Goal: Check status: Check status

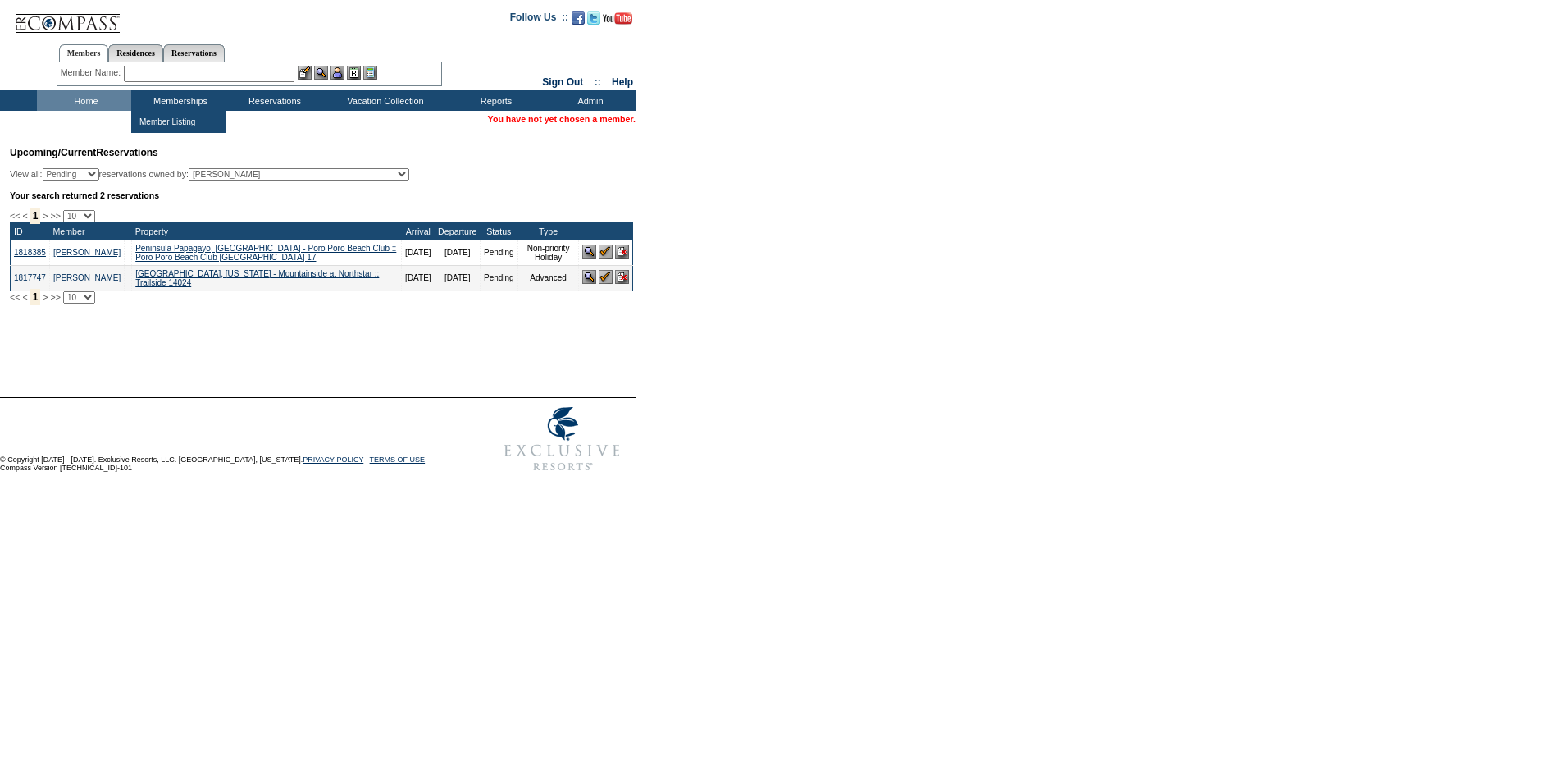
click at [191, 78] on input "text" at bounding box center [209, 73] width 171 height 16
paste input "1795510"
type input "1795510"
click at [326, 75] on img at bounding box center [321, 72] width 14 height 14
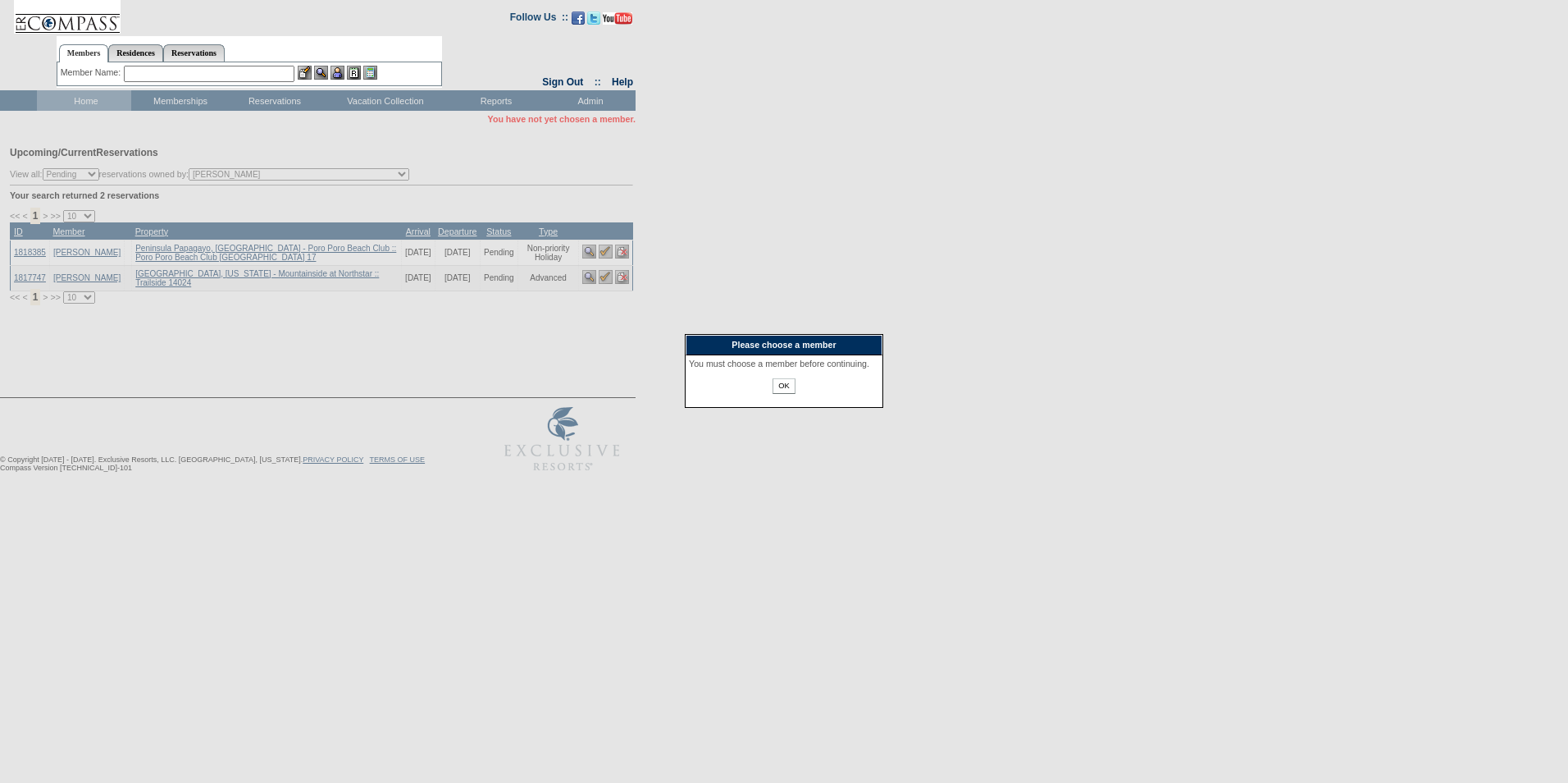
click at [792, 394] on input "OK" at bounding box center [784, 386] width 22 height 16
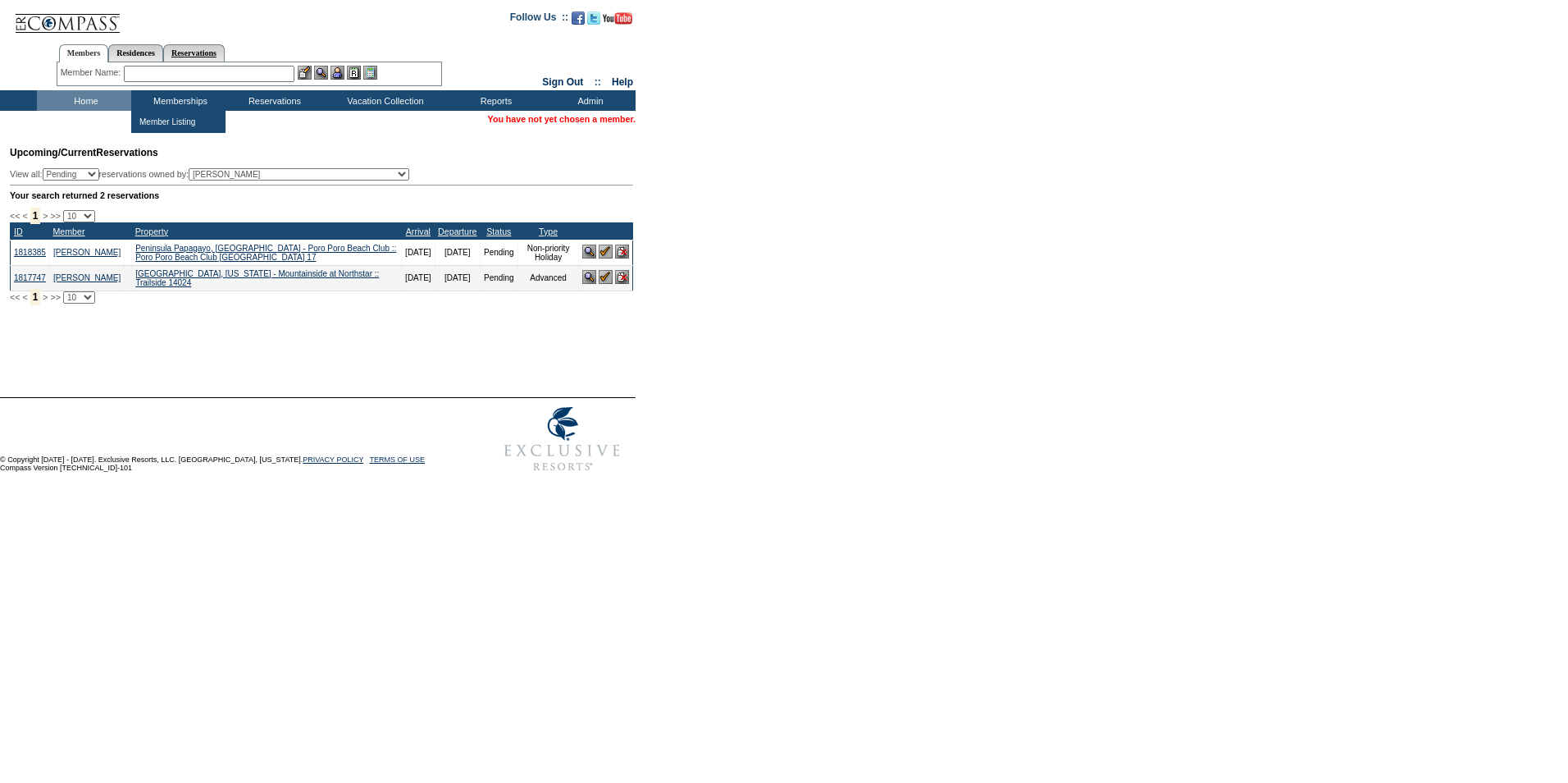
click at [209, 49] on link "Reservations" at bounding box center [194, 53] width 61 height 17
click at [178, 76] on input "text" at bounding box center [156, 73] width 72 height 16
paste input "1795510"
type input "1795510"
click at [209, 74] on img at bounding box center [202, 72] width 14 height 14
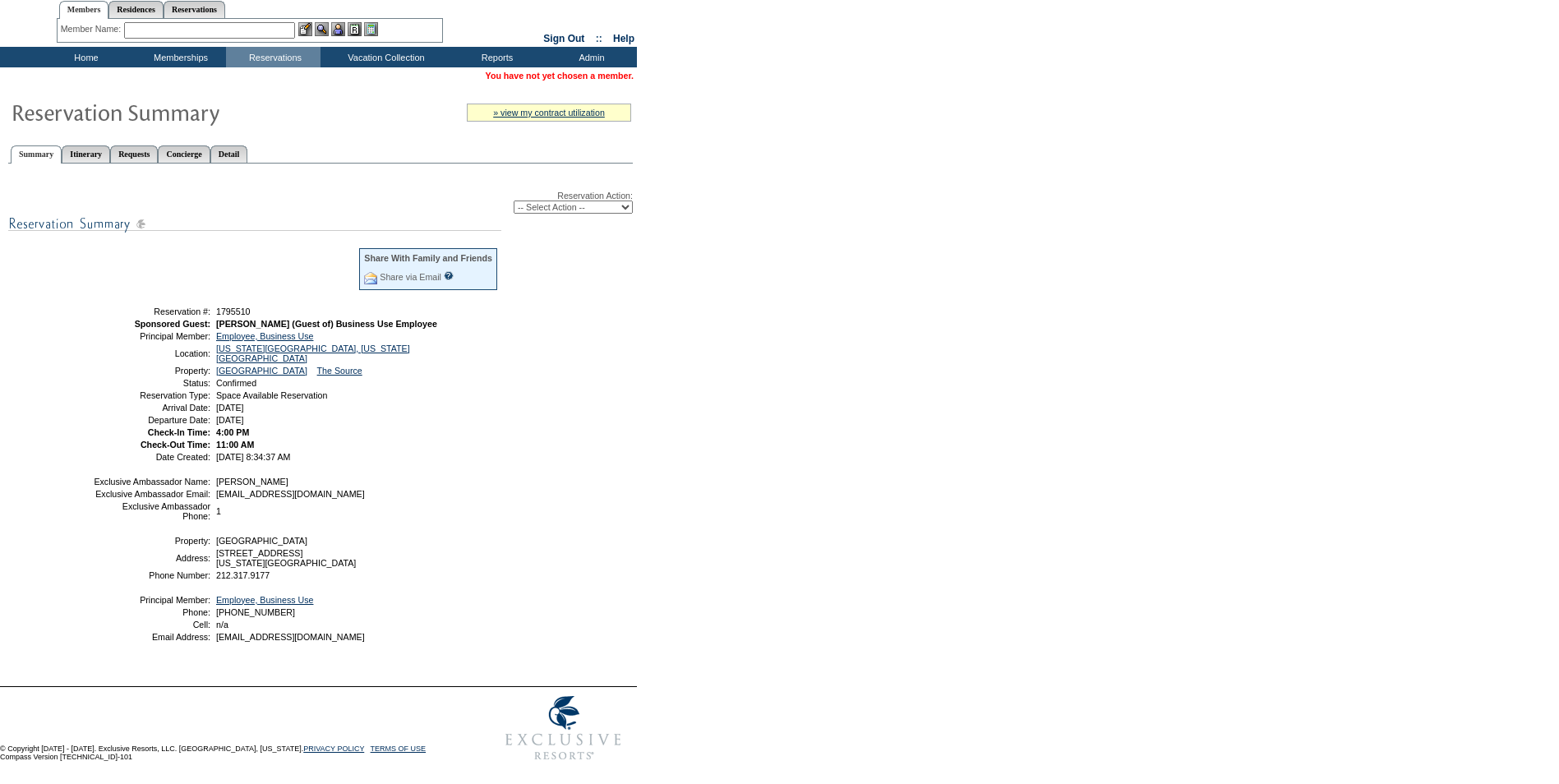
scroll to position [85, 0]
click at [248, 146] on link "Detail" at bounding box center [228, 154] width 38 height 17
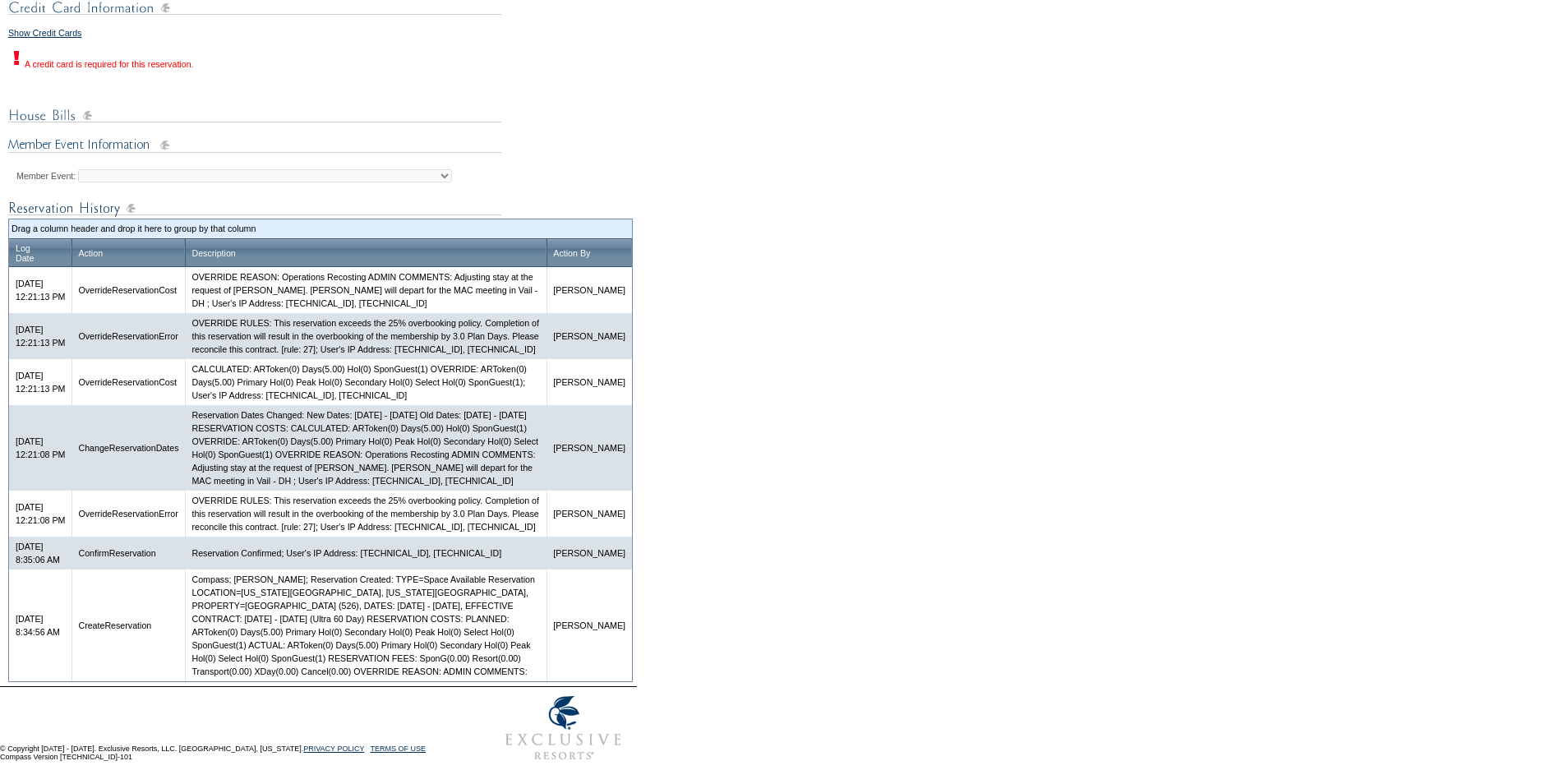
scroll to position [788, 0]
